Goal: Task Accomplishment & Management: Manage account settings

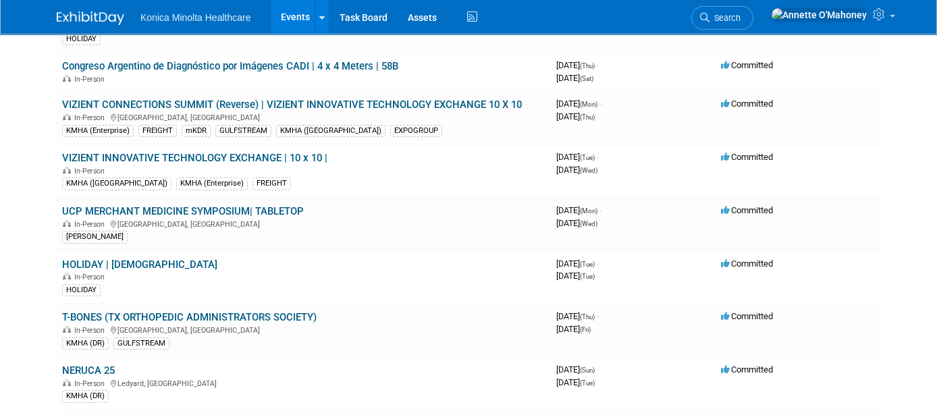
scroll to position [338, 0]
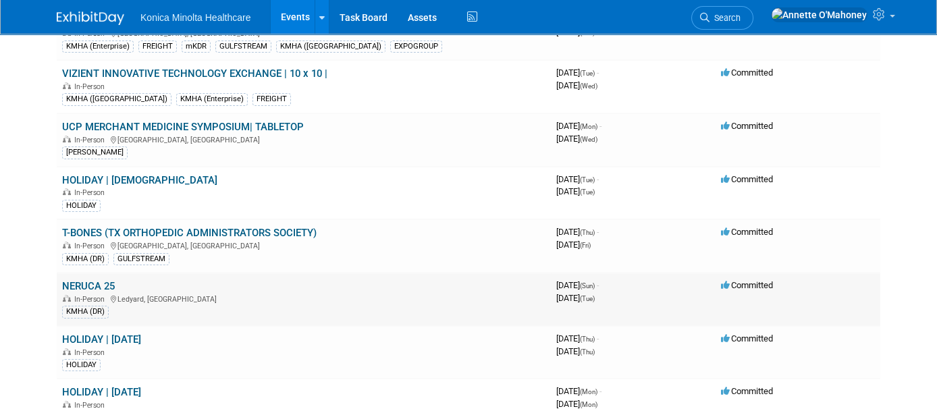
click at [84, 280] on link "NERUCA 25" at bounding box center [88, 286] width 53 height 12
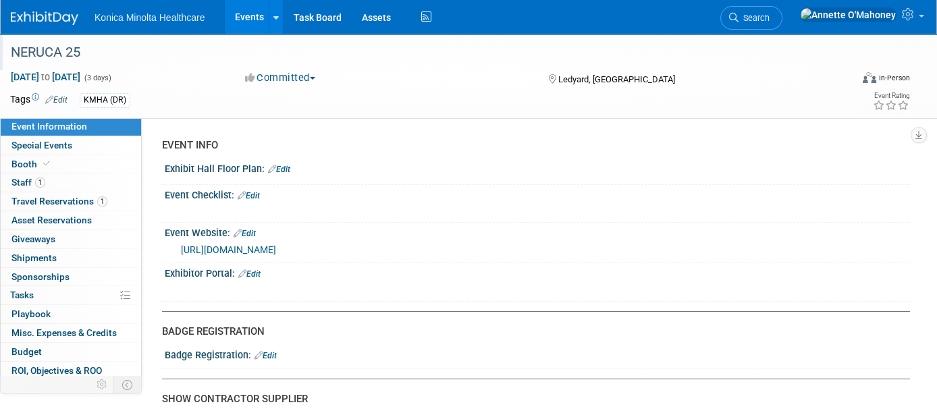
click at [91, 53] on div "NERUCA 25" at bounding box center [419, 53] width 827 height 24
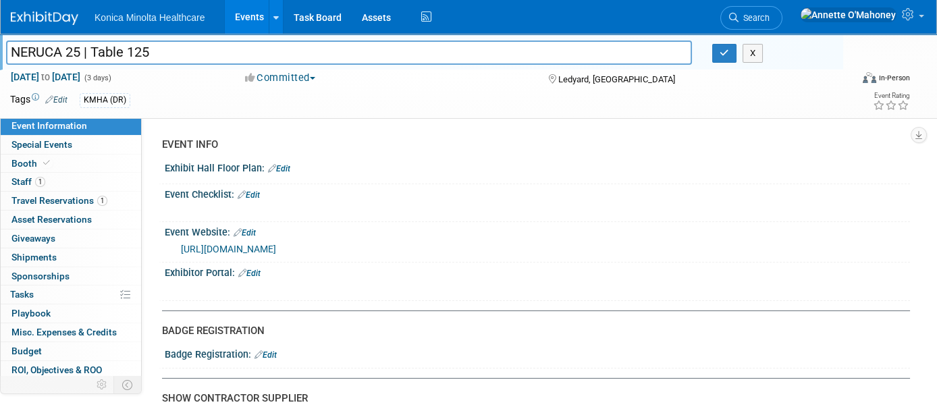
type input "NERUCA 25 | Table 125"
click at [289, 170] on link "Edit" at bounding box center [279, 168] width 22 height 9
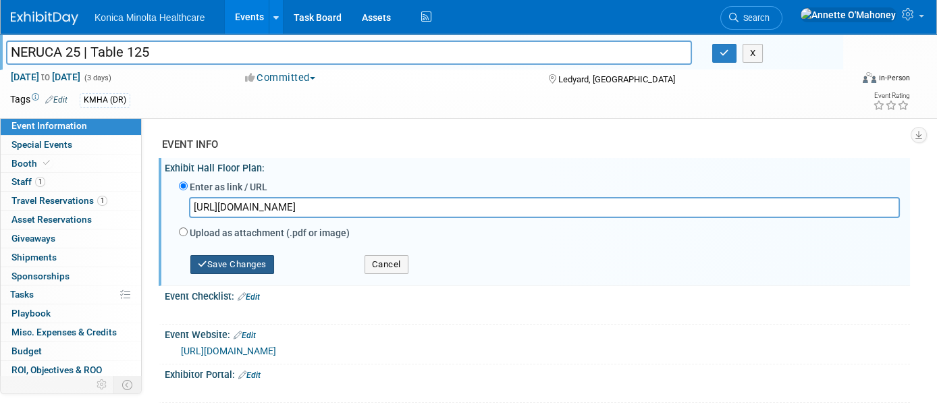
type input "https://docs.google.com/spreadsheets/d/1Yl-h_P8HHfJ1tKOmXUm6xKXvnzmFJy-960WcC1o…"
click at [230, 267] on button "Save Changes" at bounding box center [232, 264] width 84 height 19
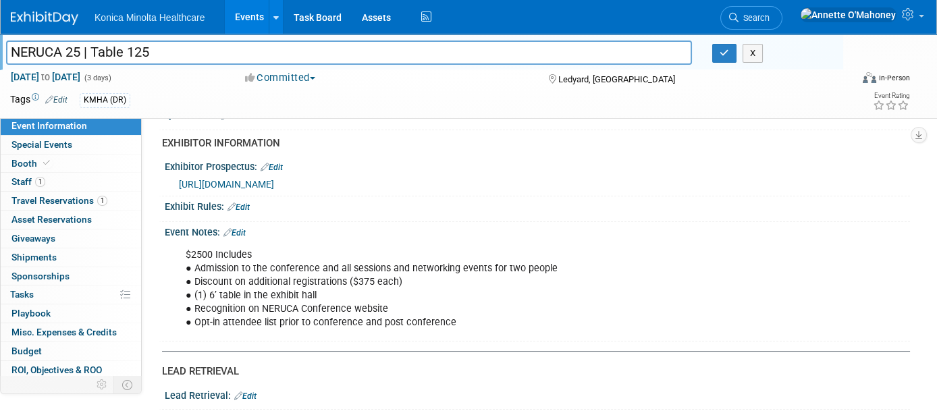
scroll to position [507, 0]
